Goal: Navigation & Orientation: Find specific page/section

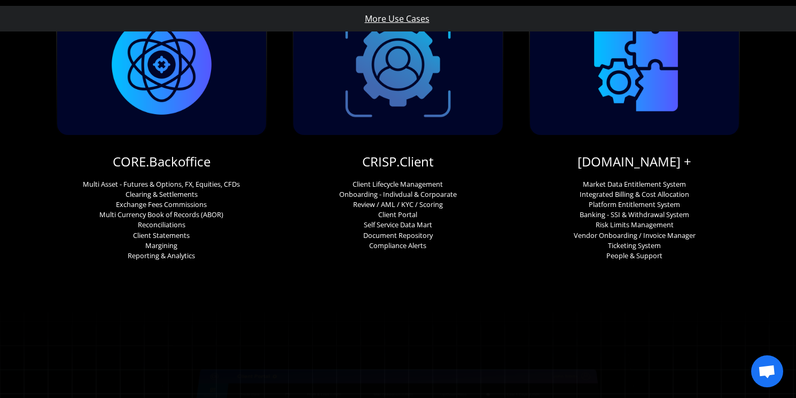
scroll to position [223, 0]
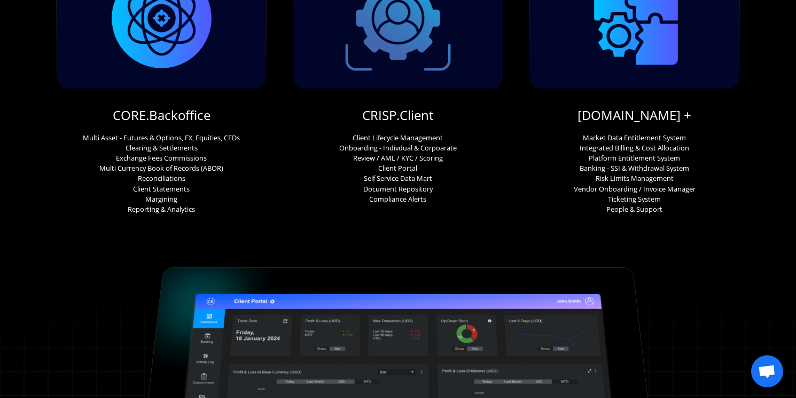
click at [173, 108] on link "CORE.Backoffice" at bounding box center [162, 115] width 98 height 18
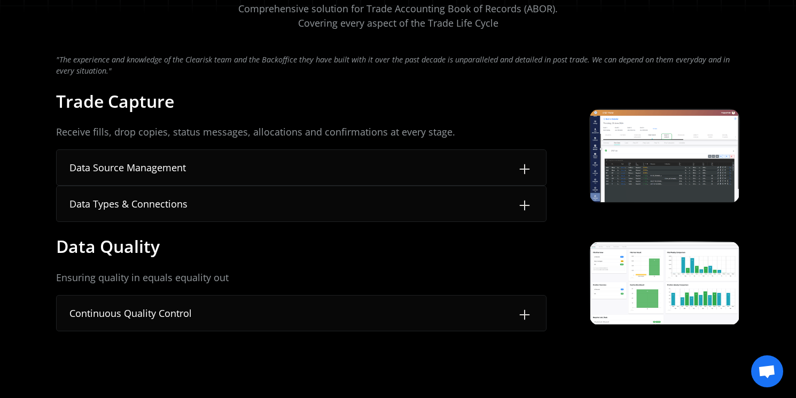
scroll to position [96, 0]
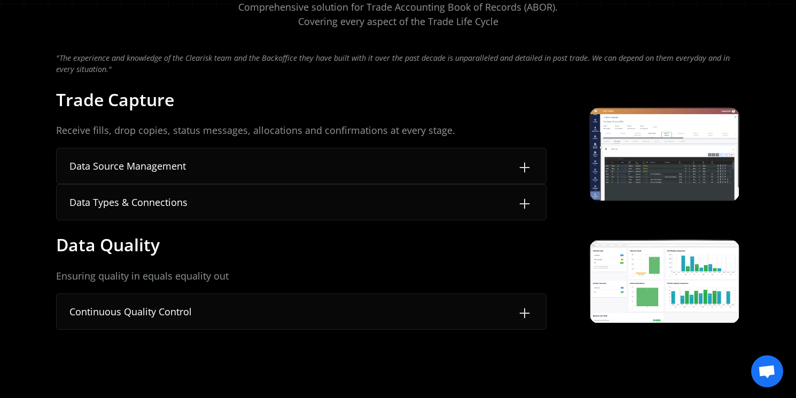
click at [376, 177] on div "Data Source Management" at bounding box center [301, 165] width 489 height 35
